Goal: Task Accomplishment & Management: Manage account settings

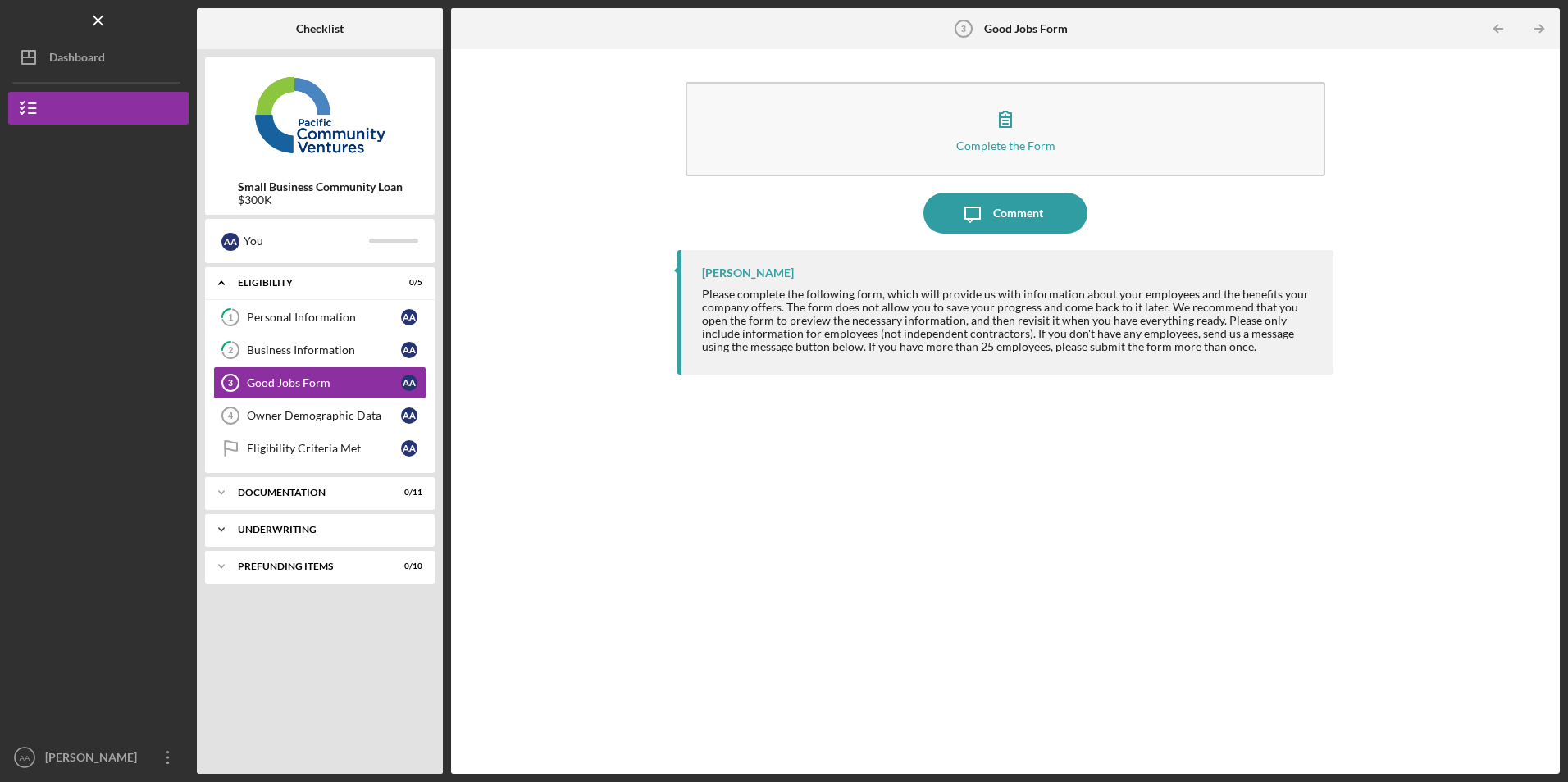
click at [296, 523] on div "Icon/Expander Underwriting 0 / 2" at bounding box center [320, 529] width 229 height 33
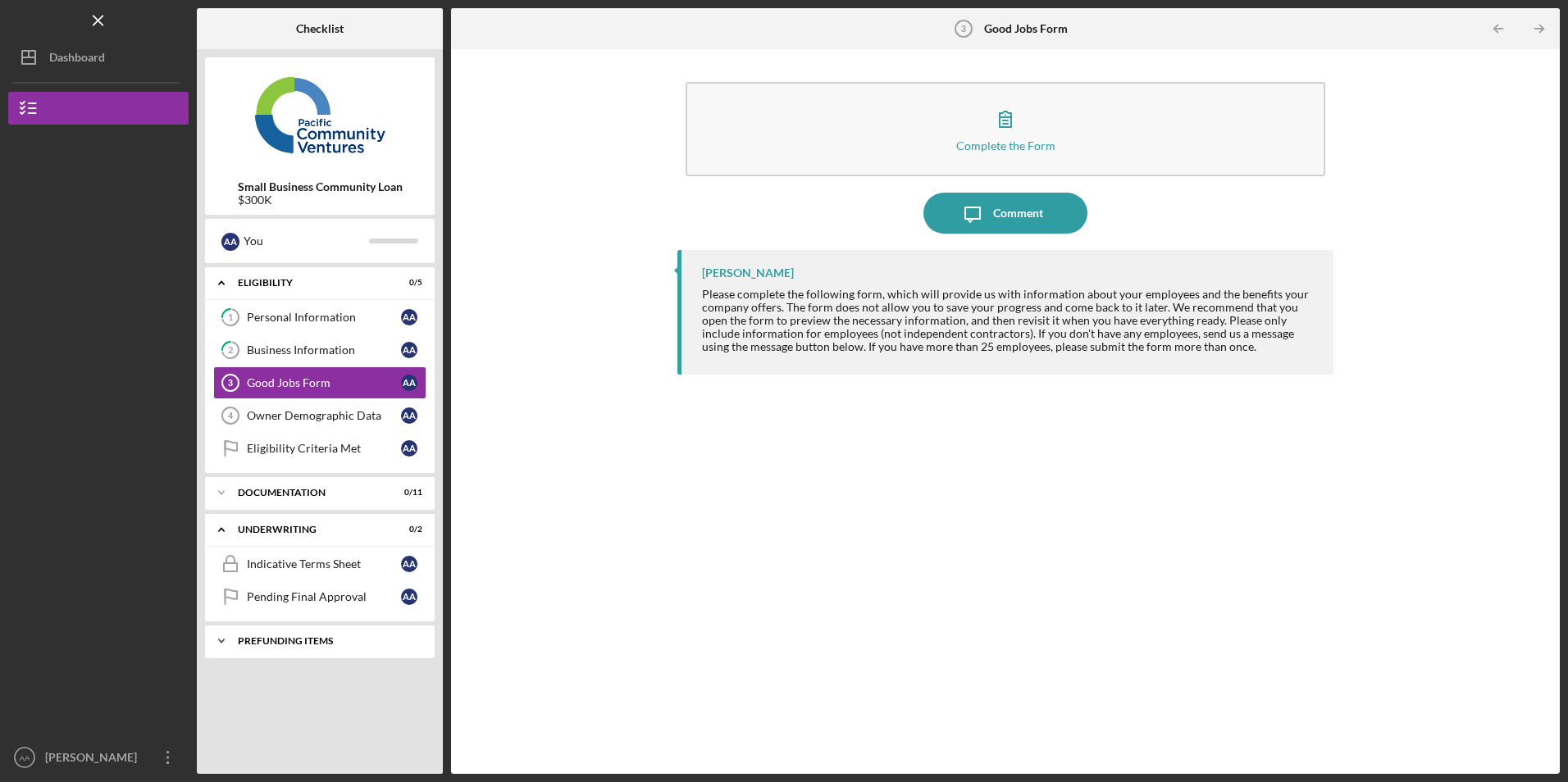
click at [260, 644] on div "Prefunding Items" at bounding box center [326, 641] width 176 height 9
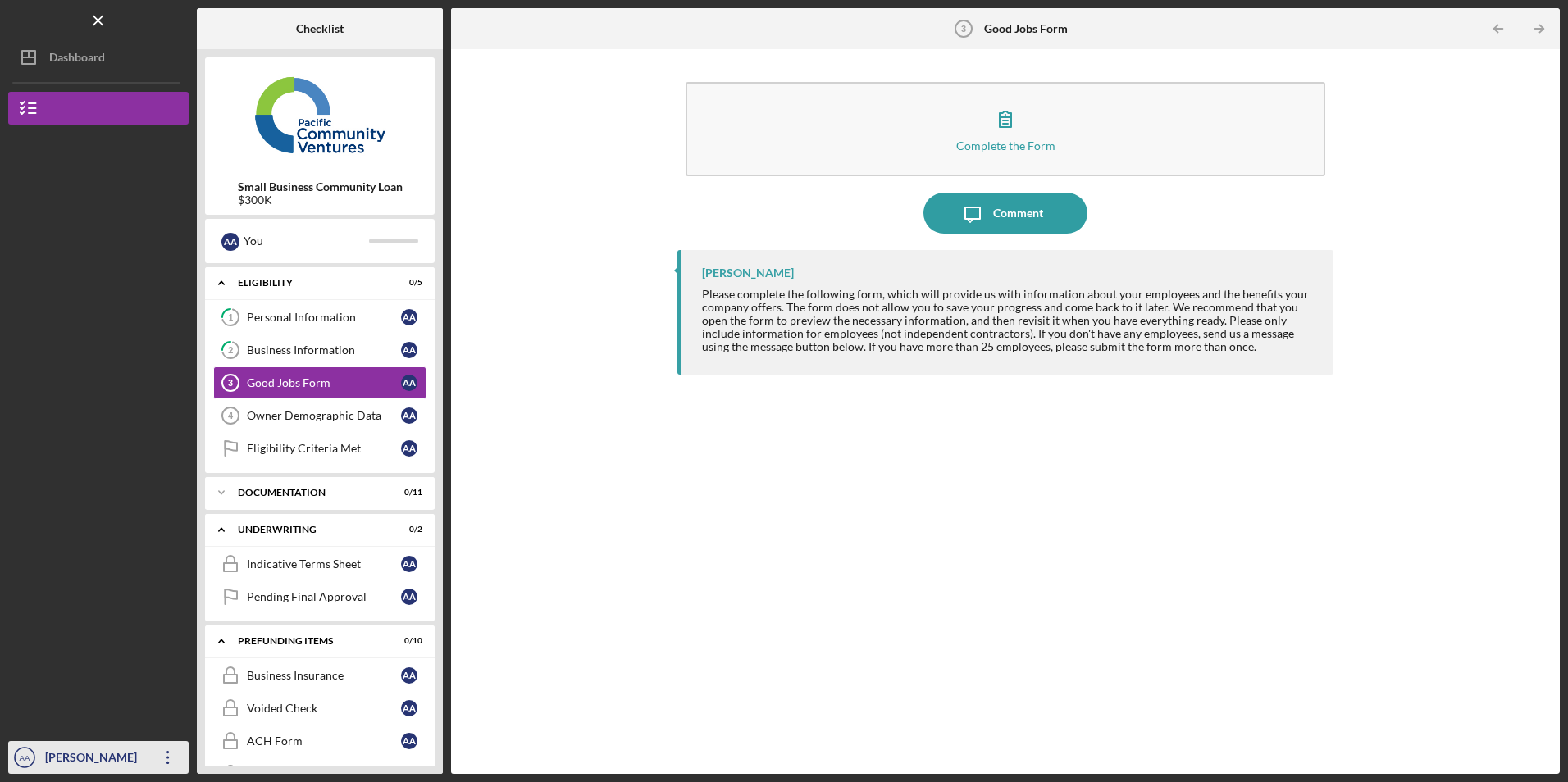
click at [175, 759] on icon "Icon/Overflow" at bounding box center [168, 758] width 41 height 41
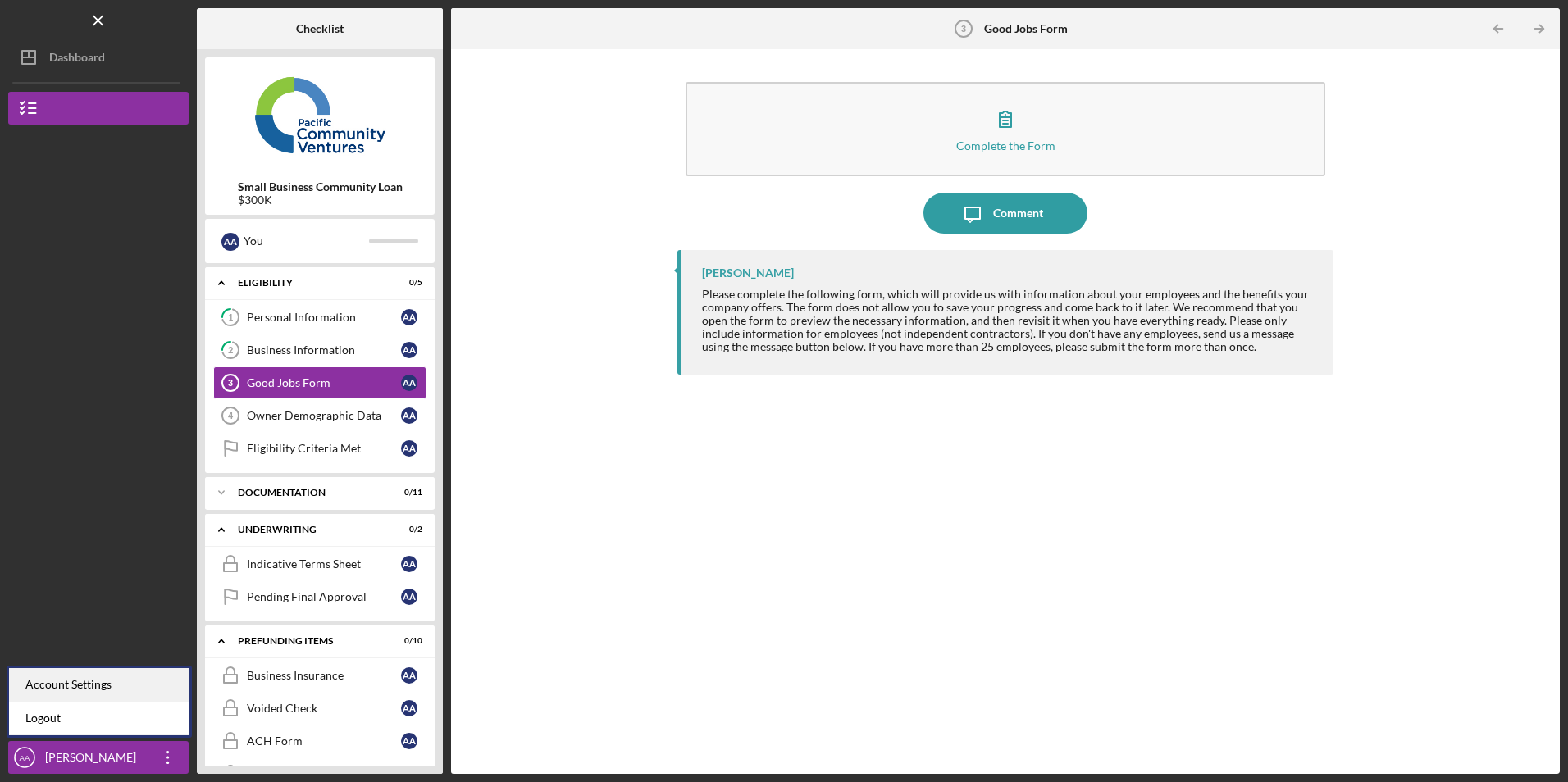
click at [142, 699] on div "Account Settings" at bounding box center [98, 685] width 180 height 34
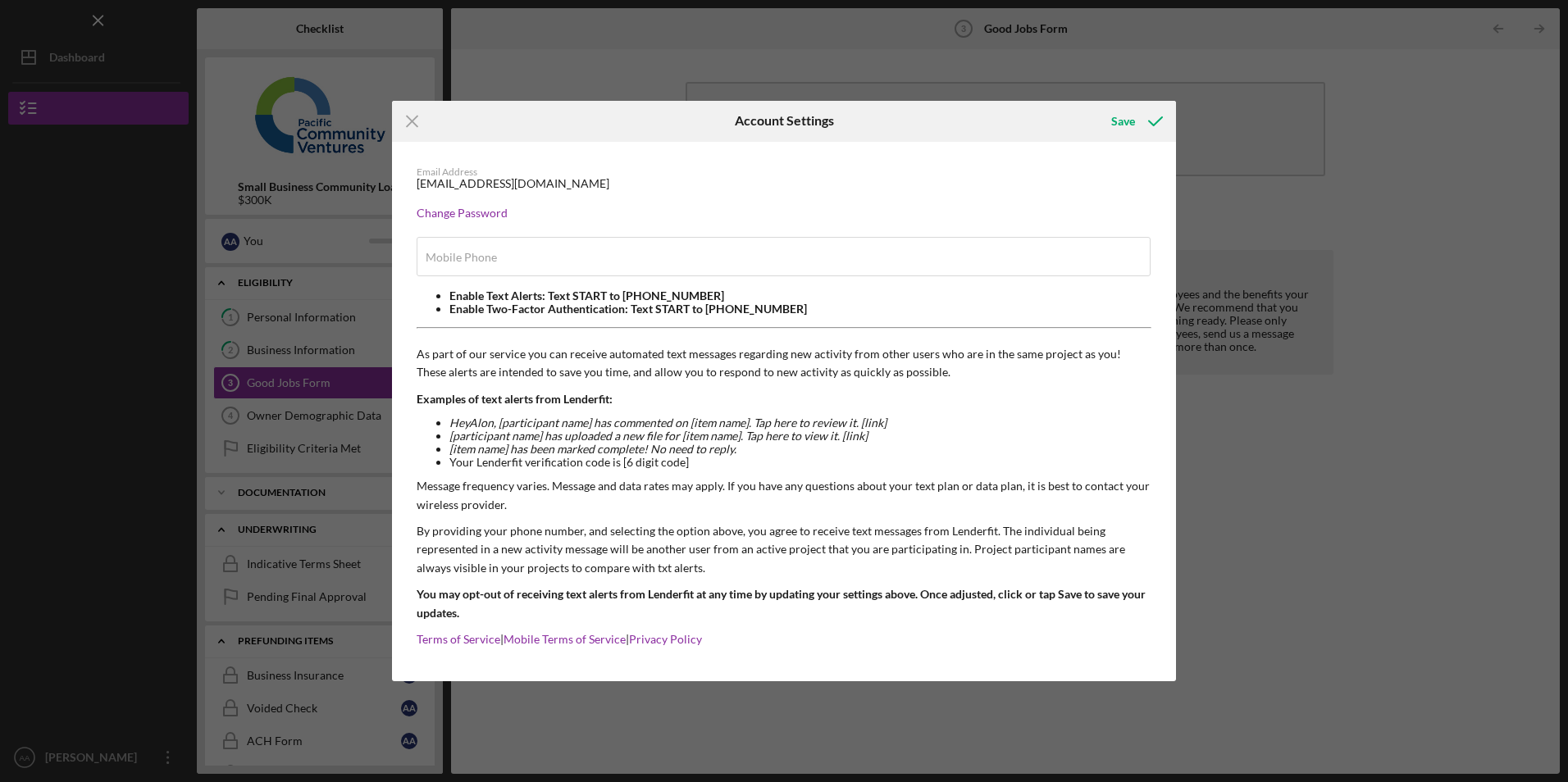
type input "[PHONE_NUMBER]"
click at [410, 114] on icon "Icon/Menu Close" at bounding box center [412, 122] width 41 height 41
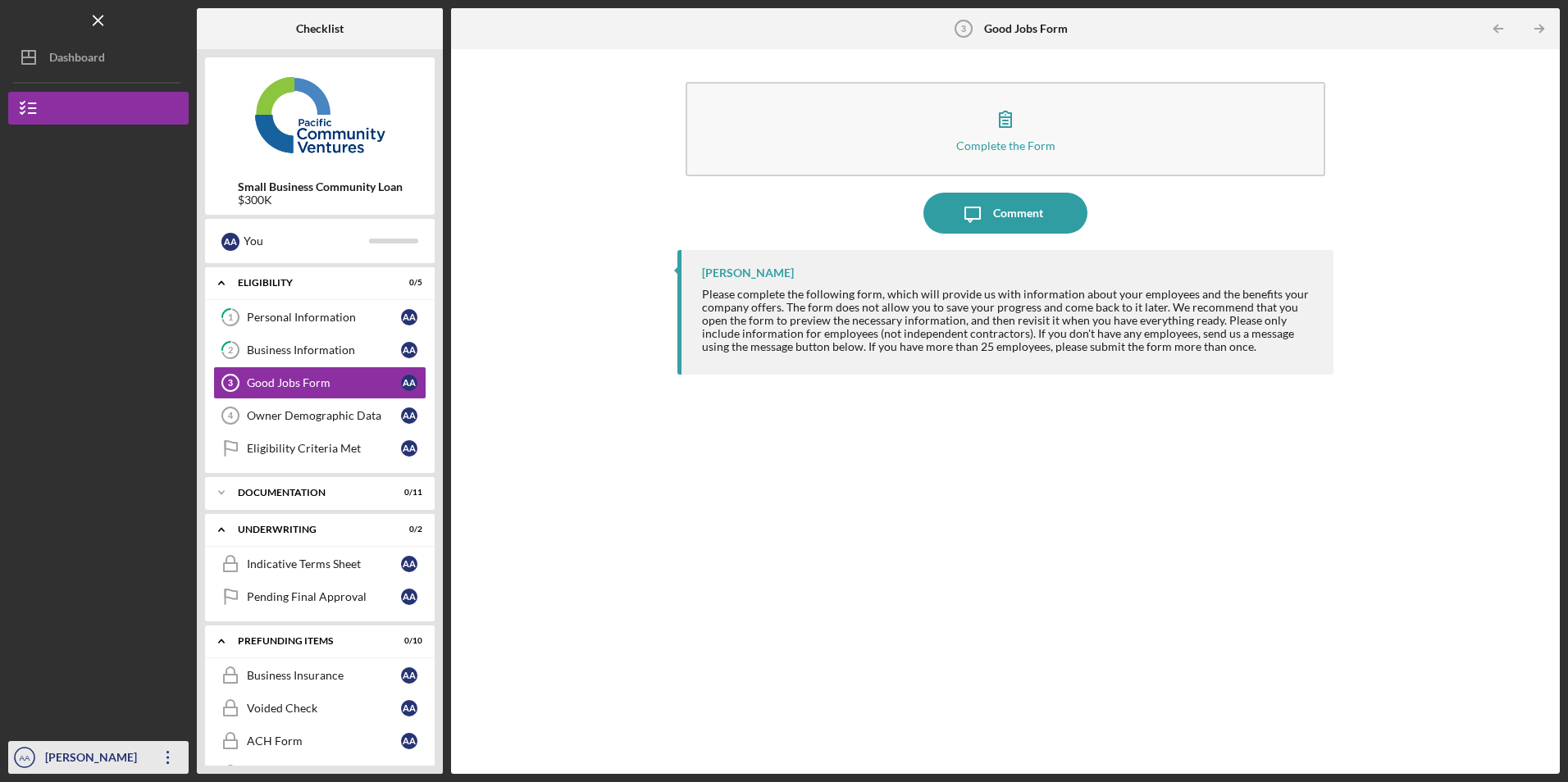
click at [158, 755] on icon "Icon/Overflow" at bounding box center [168, 758] width 41 height 41
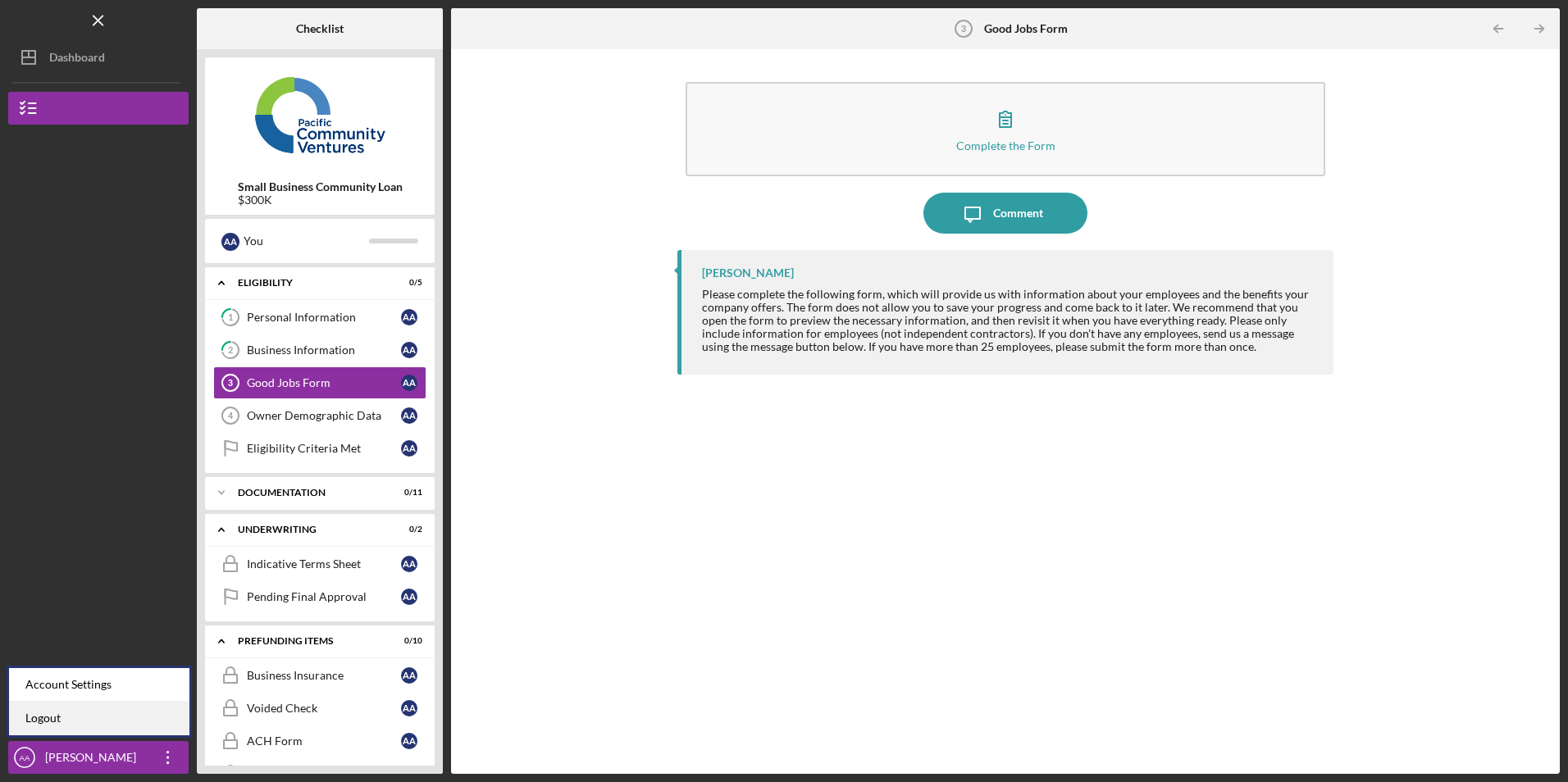
click at [147, 729] on link "Logout" at bounding box center [98, 718] width 180 height 34
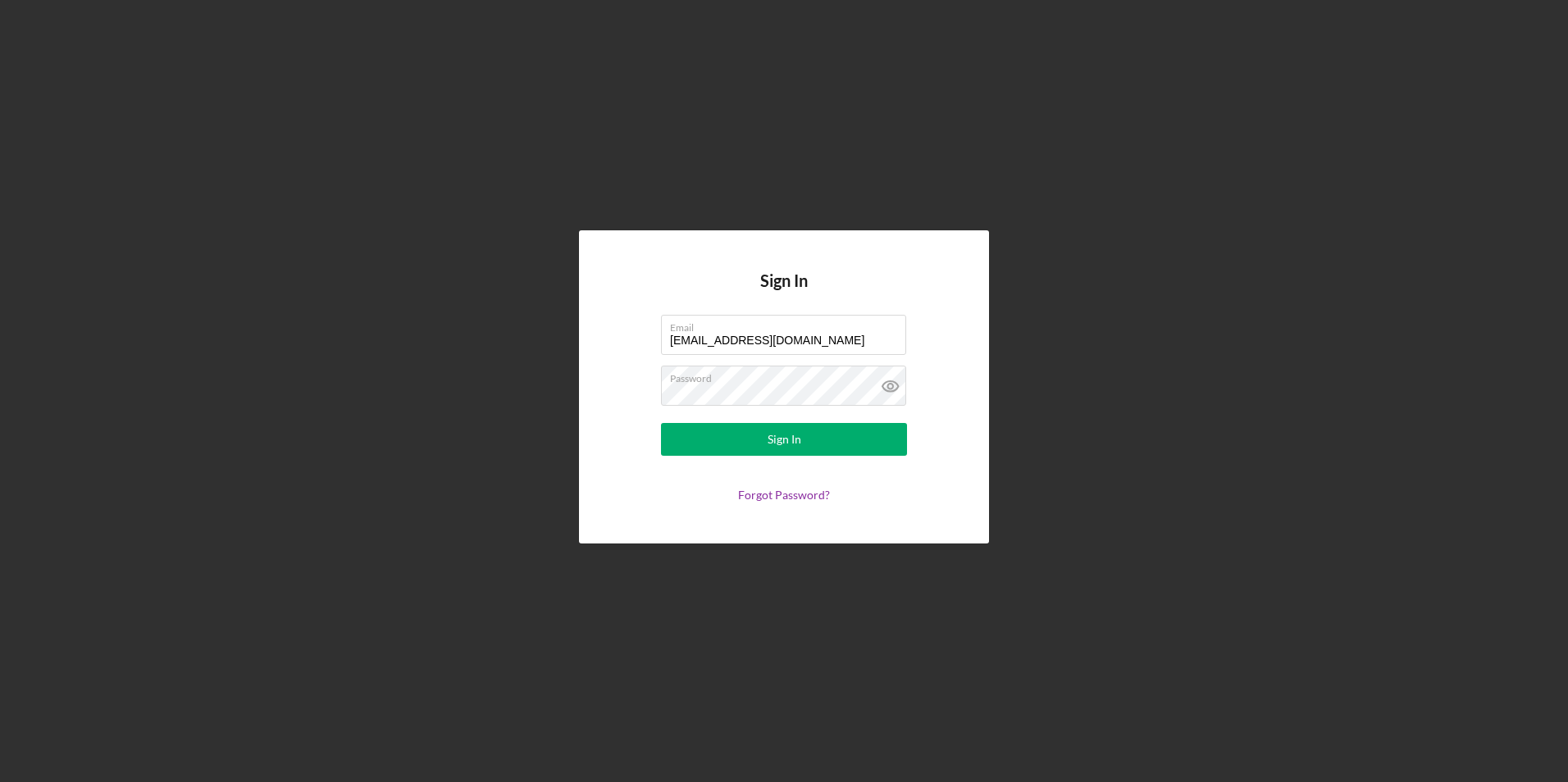
drag, startPoint x: 789, startPoint y: 337, endPoint x: 507, endPoint y: 336, distance: 282.0
click at [507, 336] on div "Sign In Email [EMAIL_ADDRESS][DOMAIN_NAME] Password Sign In Forgot Password?" at bounding box center [784, 386] width 1552 height 773
type input "[PERSON_NAME][EMAIL_ADDRESS][DOMAIN_NAME]"
click at [723, 441] on button "Sign In" at bounding box center [783, 440] width 246 height 33
